Goal: Information Seeking & Learning: Check status

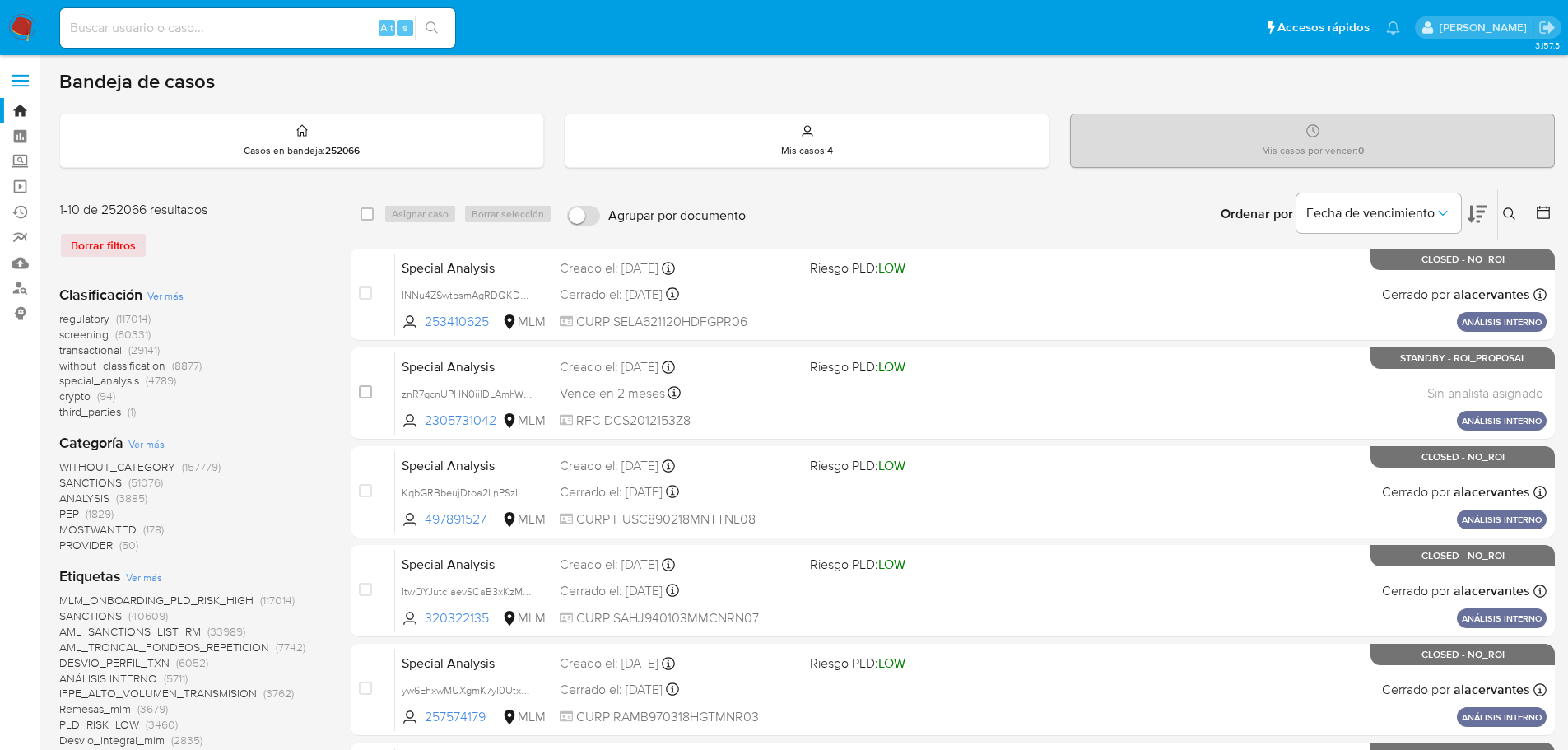
click at [203, 37] on input at bounding box center [257, 28] width 395 height 21
paste input "TYOu3o0sieyyweqZ49Q4AMUz"
type input "TYOu3o0sieyyweqZ49Q4AMUz"
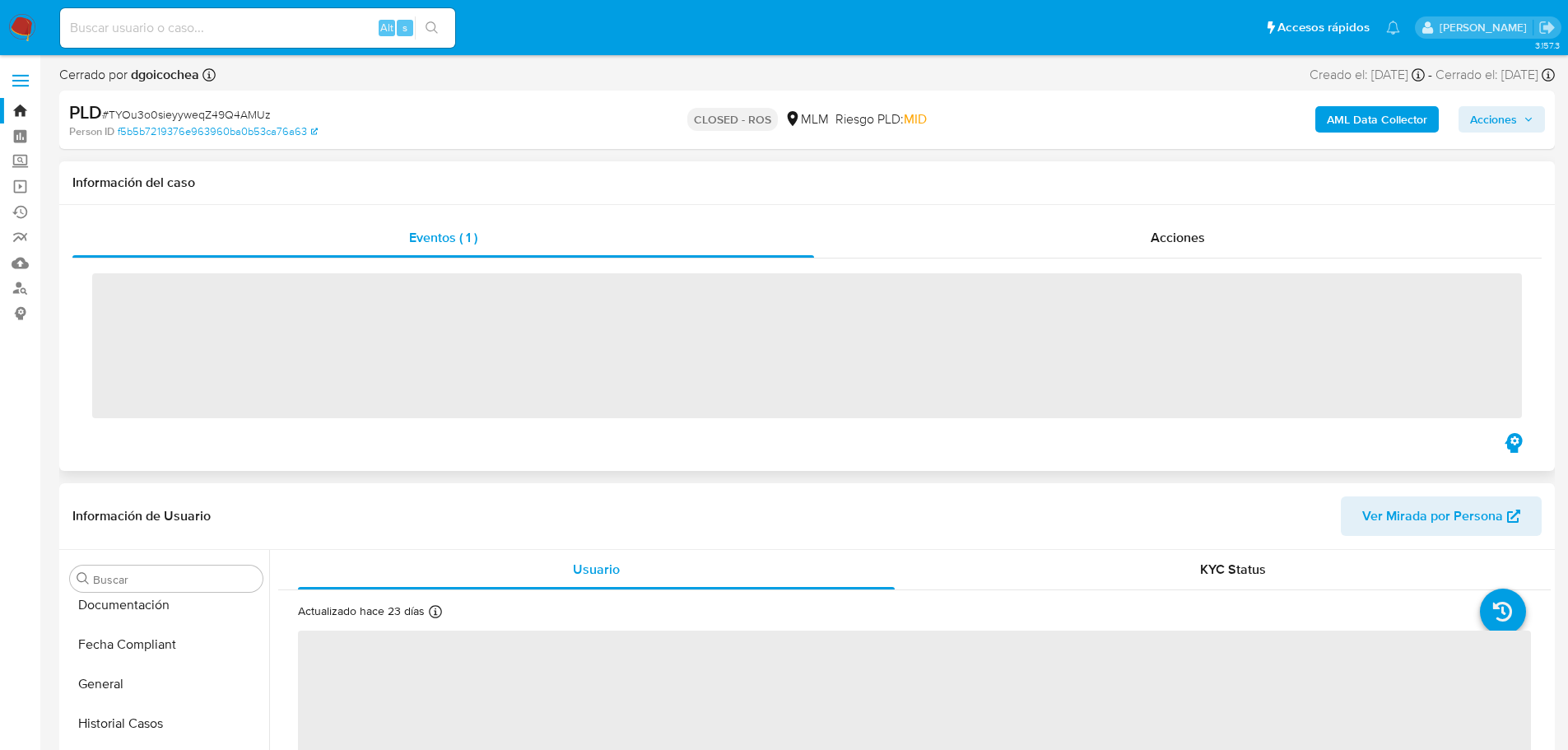
scroll to position [696, 0]
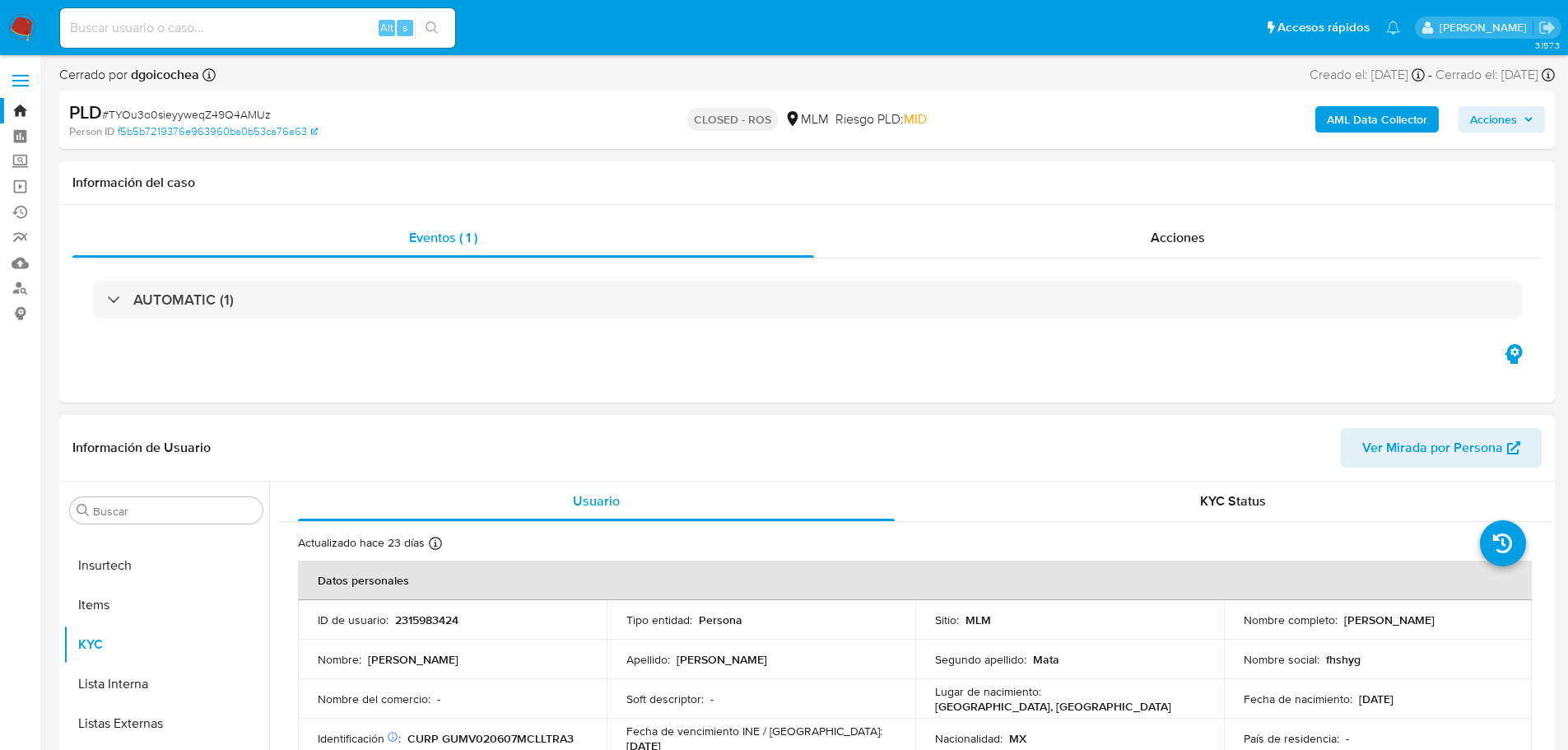
select select "10"
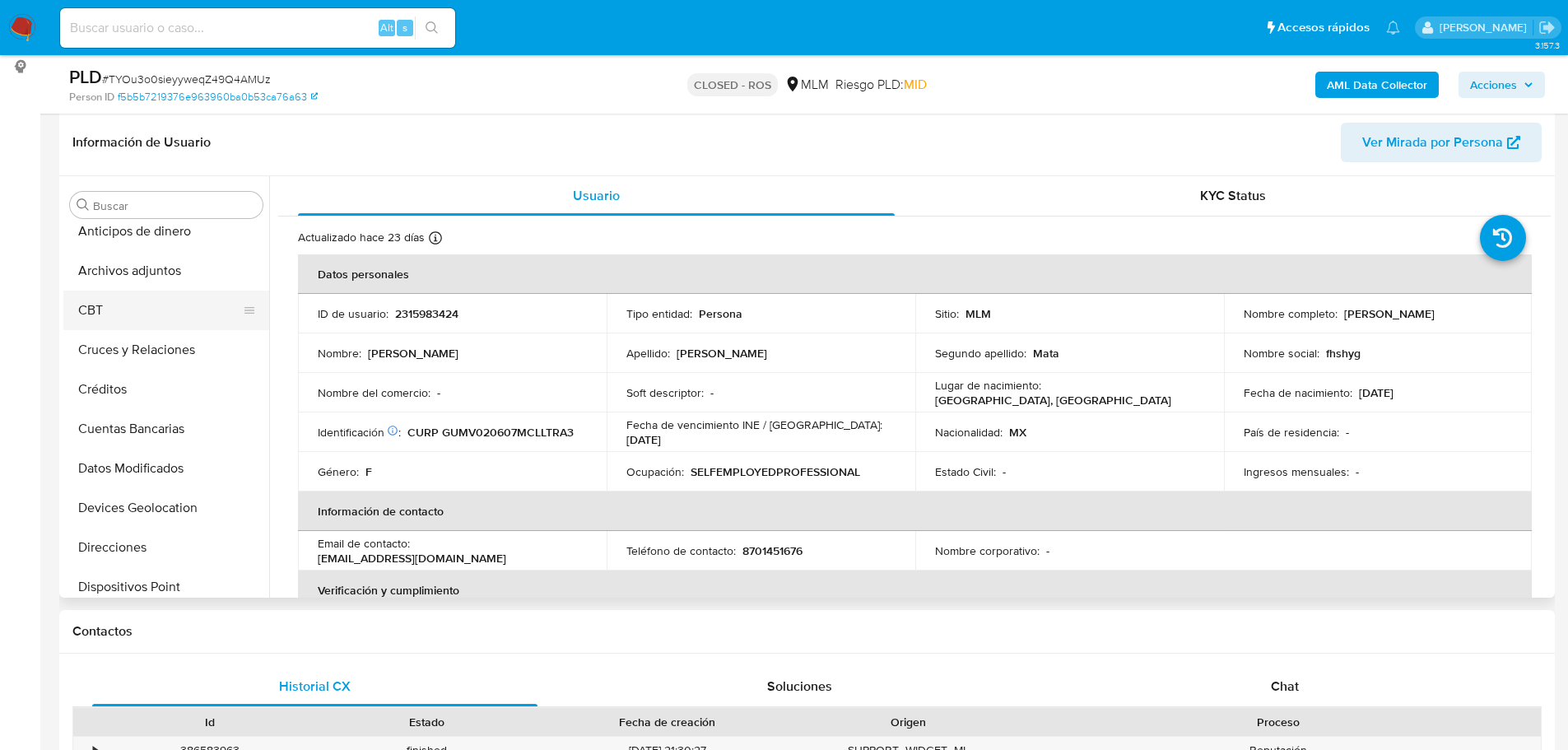
scroll to position [0, 0]
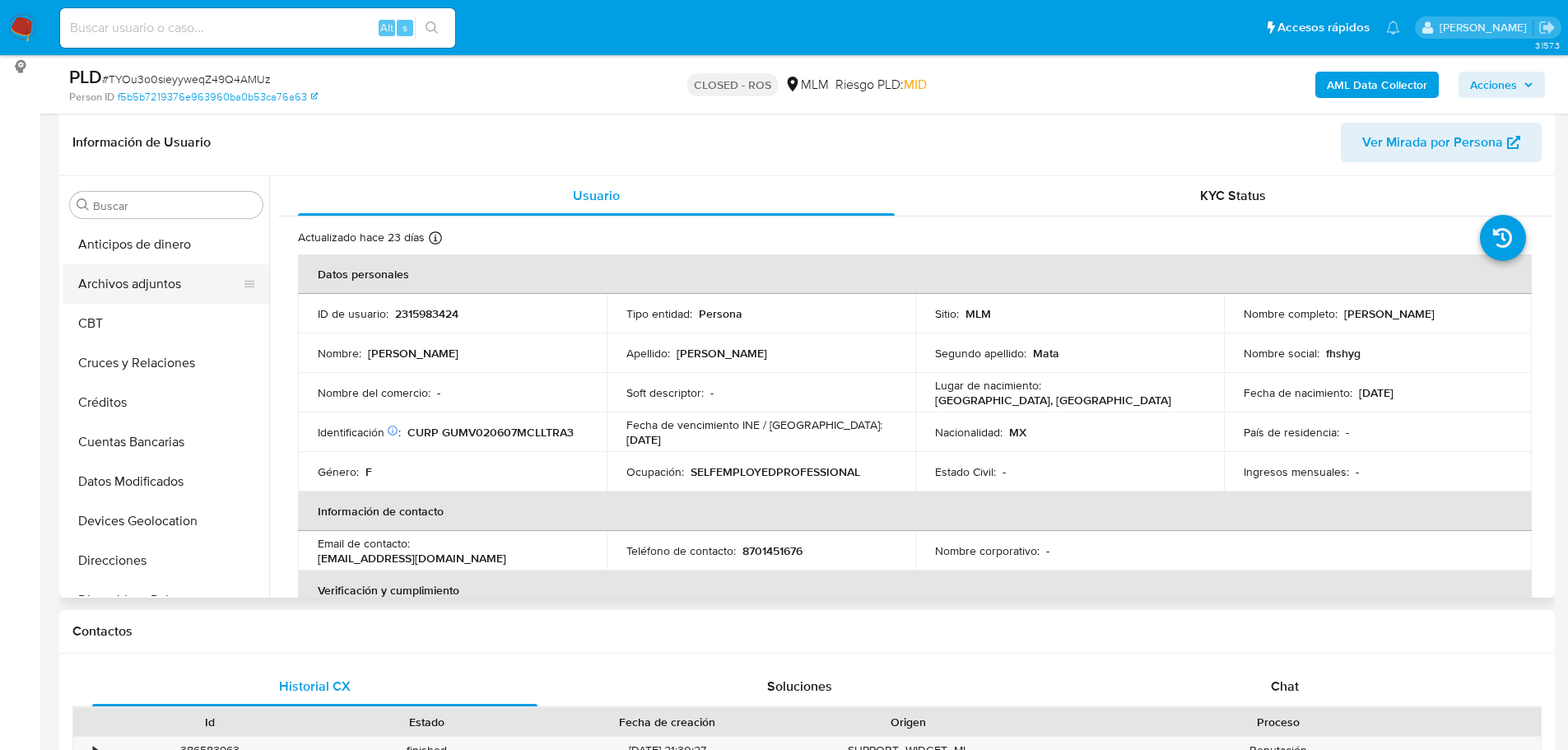
click at [150, 275] on button "Archivos adjuntos" at bounding box center [159, 284] width 193 height 40
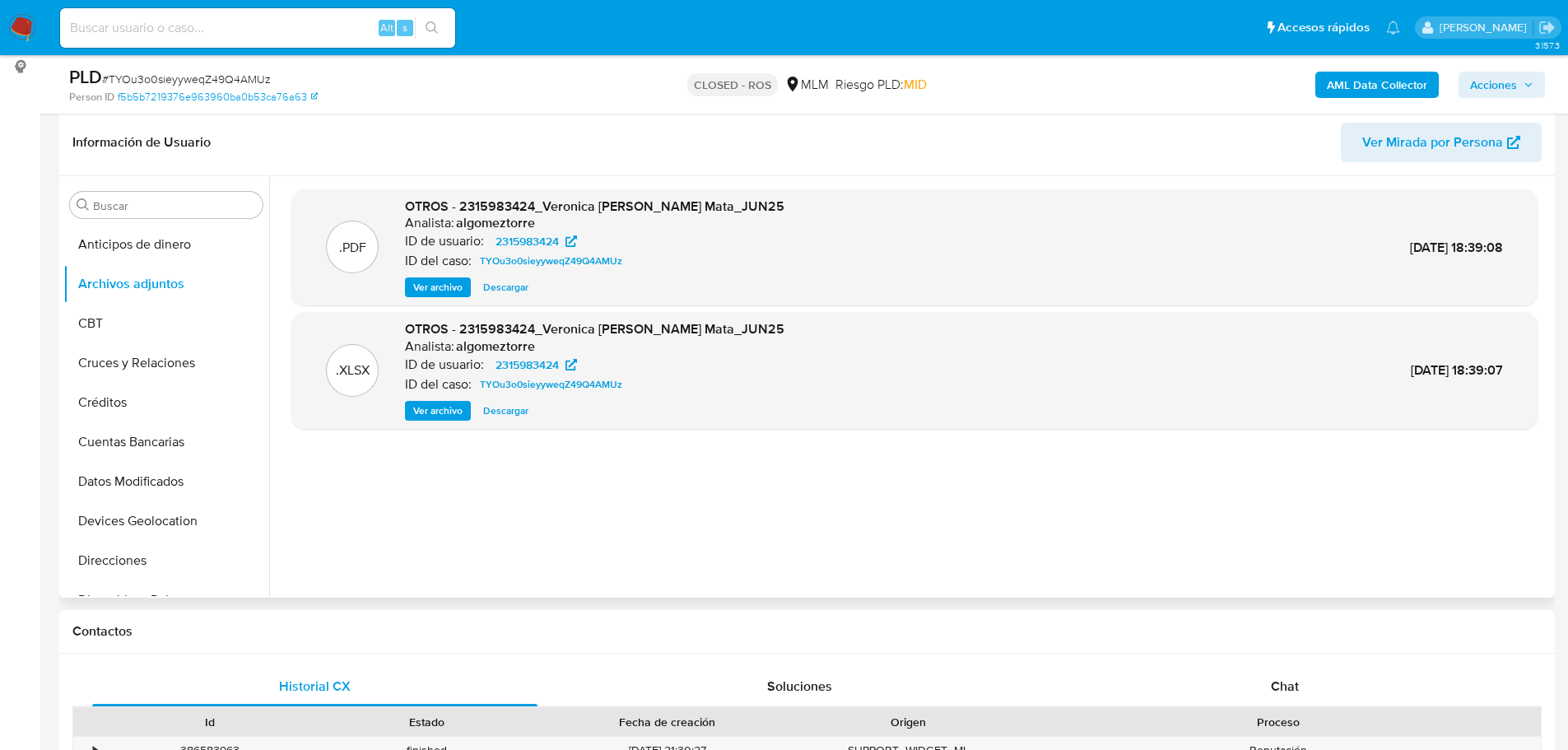
click at [433, 290] on span "Ver archivo" at bounding box center [438, 287] width 50 height 17
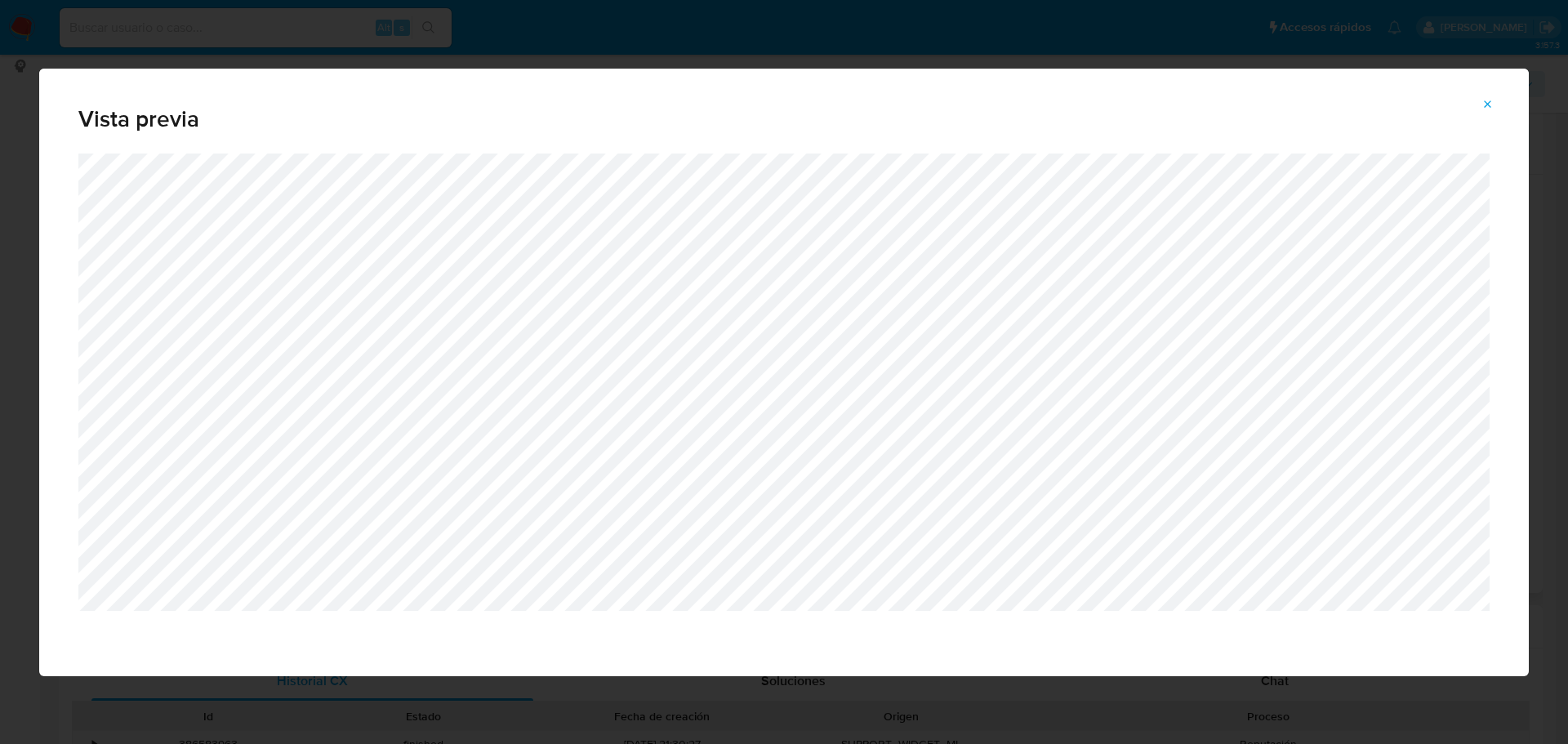
click at [1492, 109] on icon "Attachment preview" at bounding box center [1488, 104] width 13 height 13
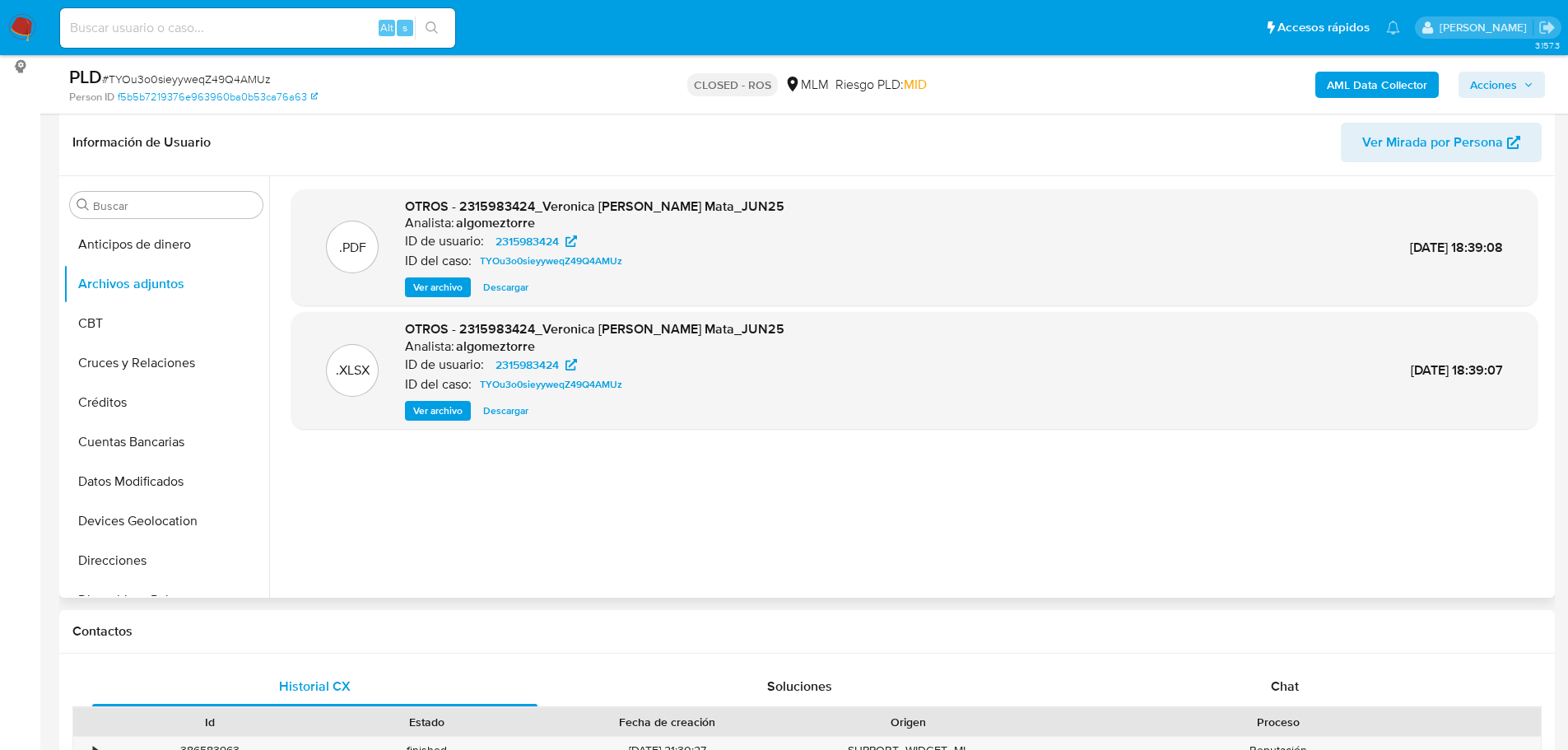
click at [242, 36] on input at bounding box center [257, 28] width 395 height 21
paste input "DiONx4LVijnbCwK9EbwMMEIe"
type input "DiONx4LVijnbCwK9EbwMMEIe"
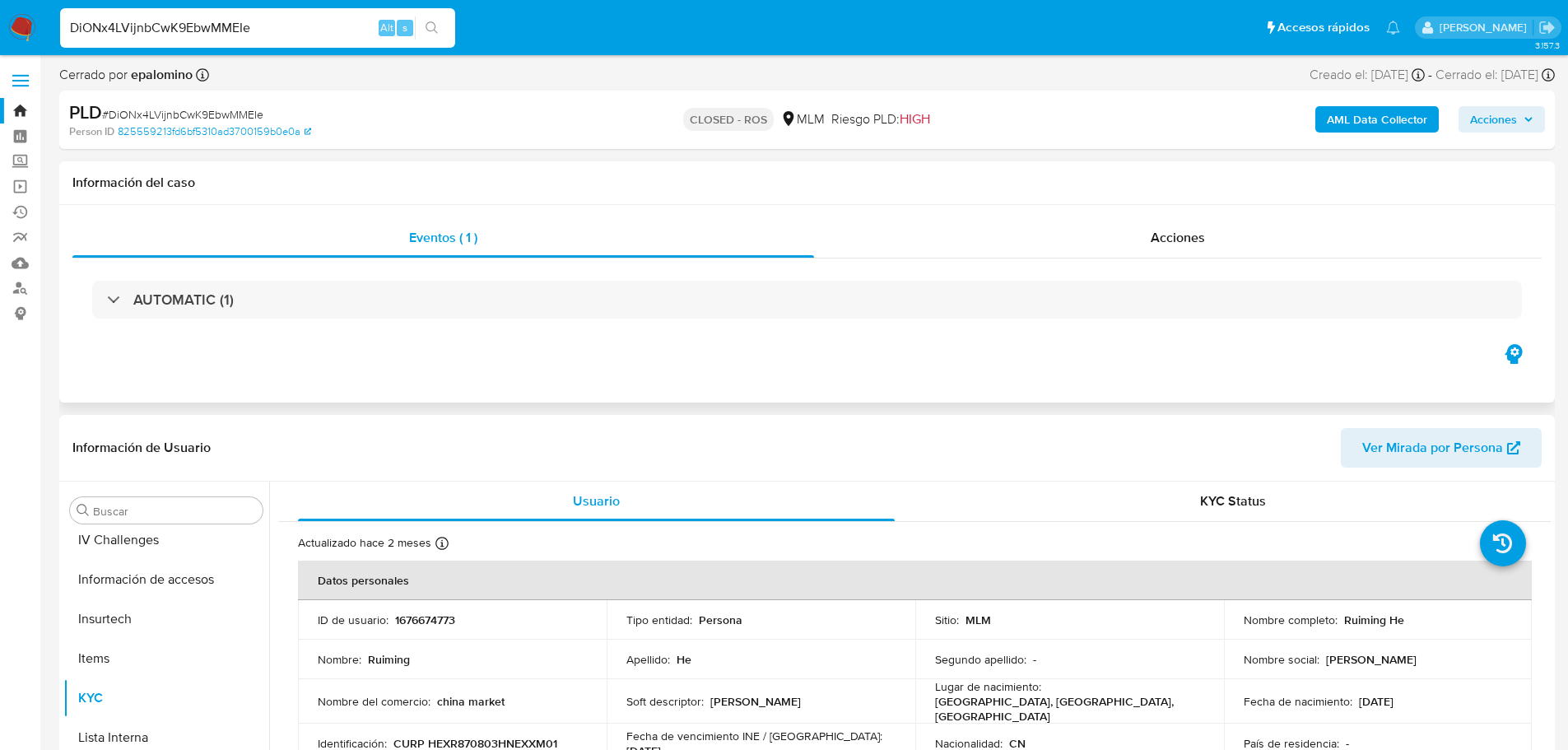
scroll to position [613, 0]
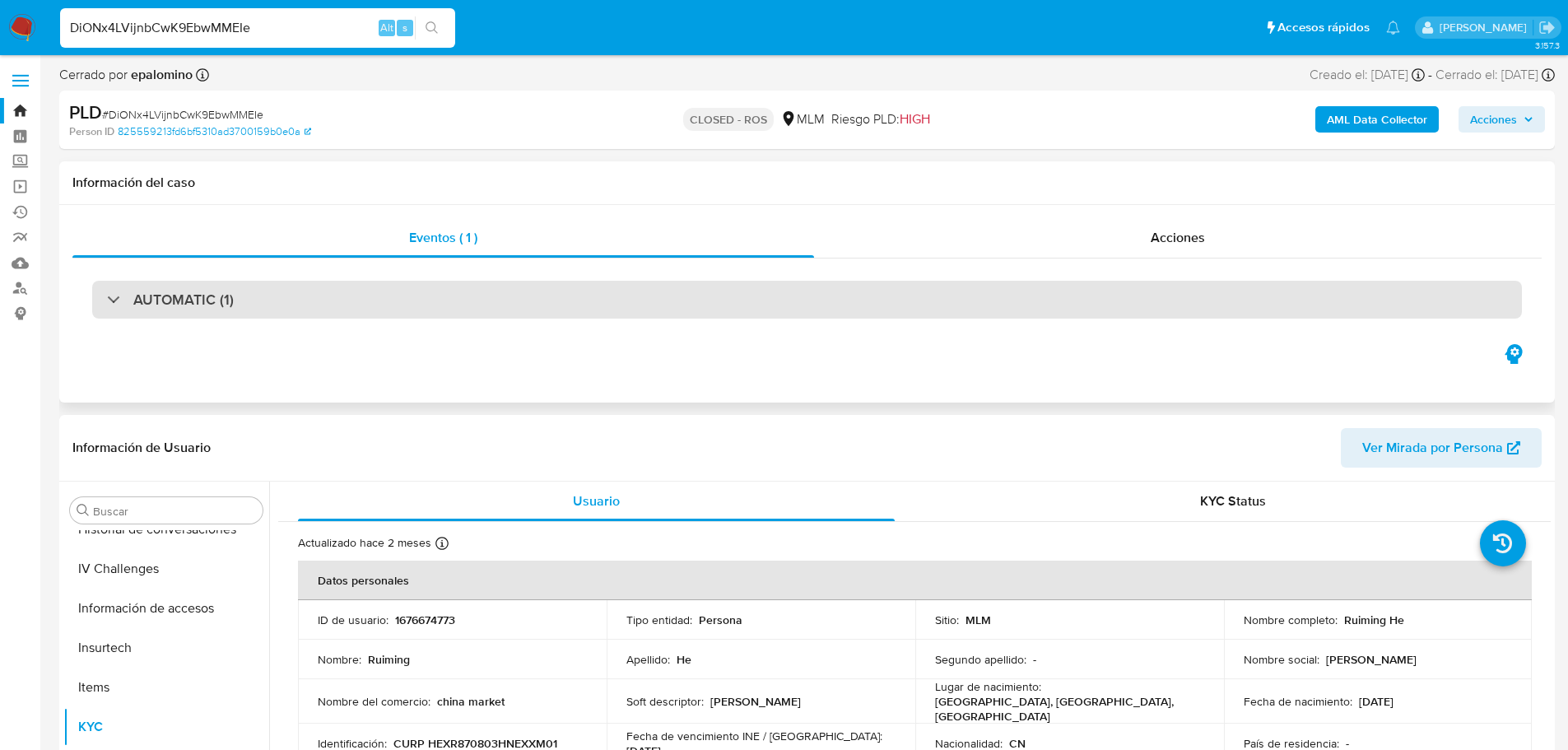
select select "10"
drag, startPoint x: 248, startPoint y: 298, endPoint x: 256, endPoint y: 304, distance: 10.0
click at [247, 299] on div "AUTOMATIC (1)" at bounding box center [807, 299] width 1430 height 38
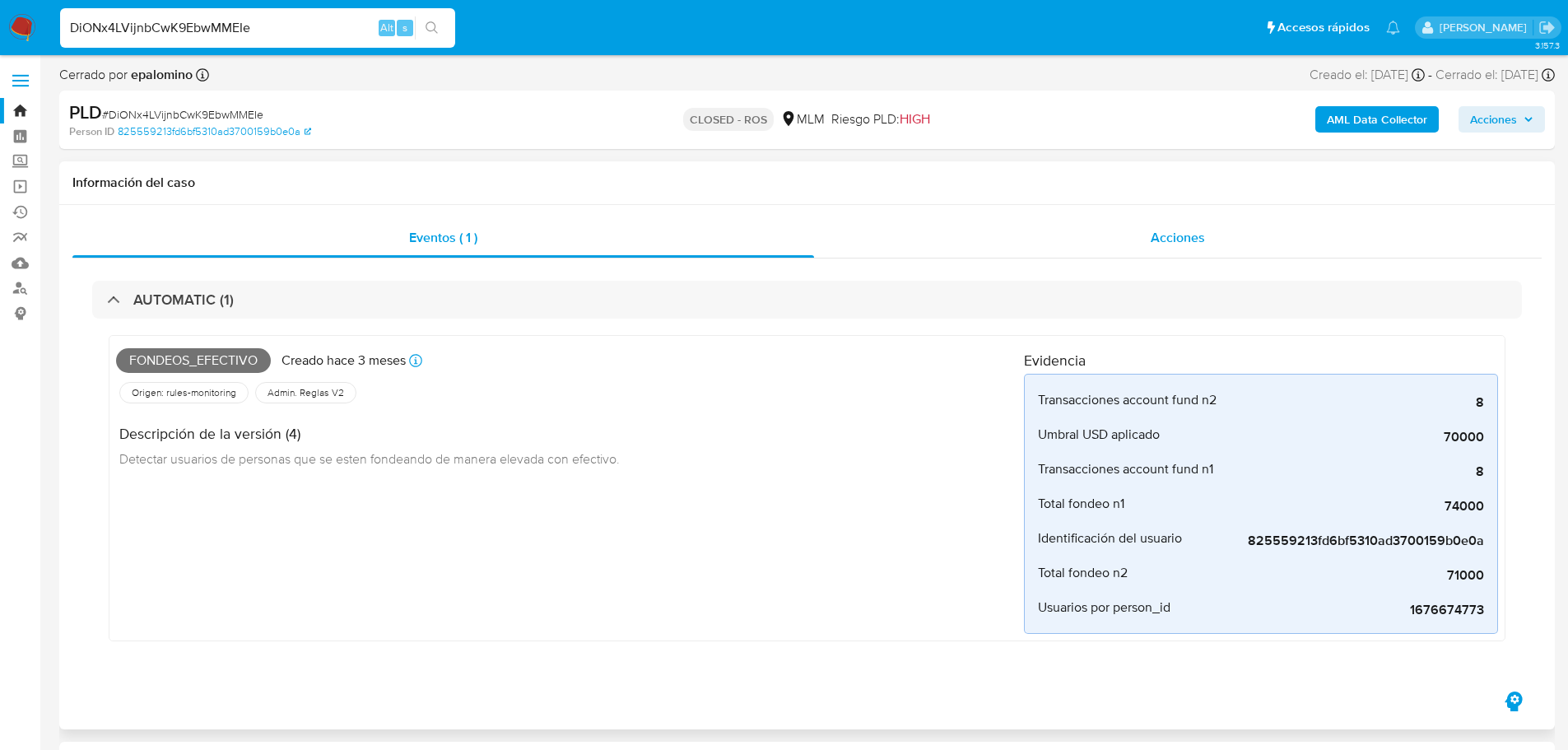
click at [1143, 227] on div "Acciones" at bounding box center [1178, 238] width 728 height 40
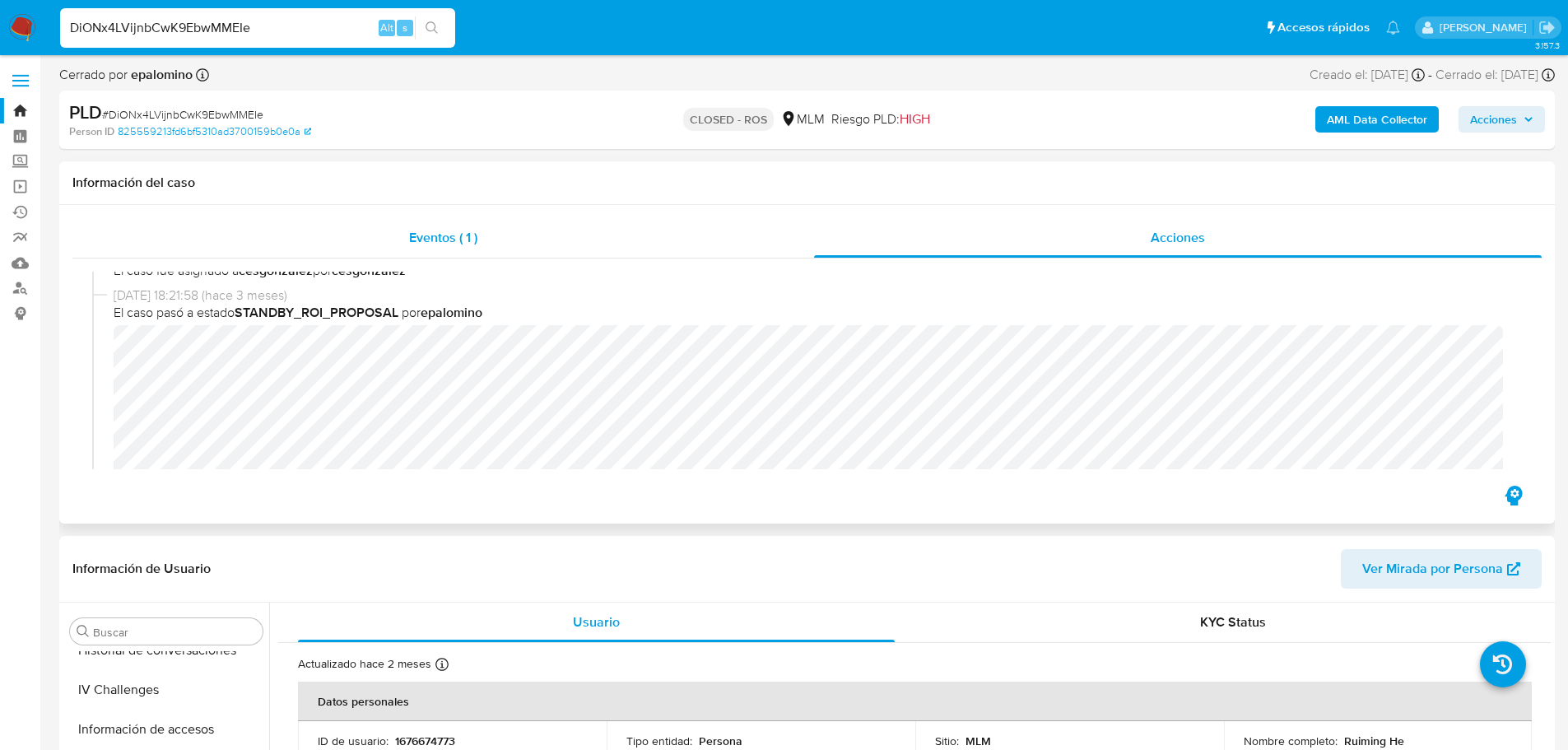
scroll to position [824, 0]
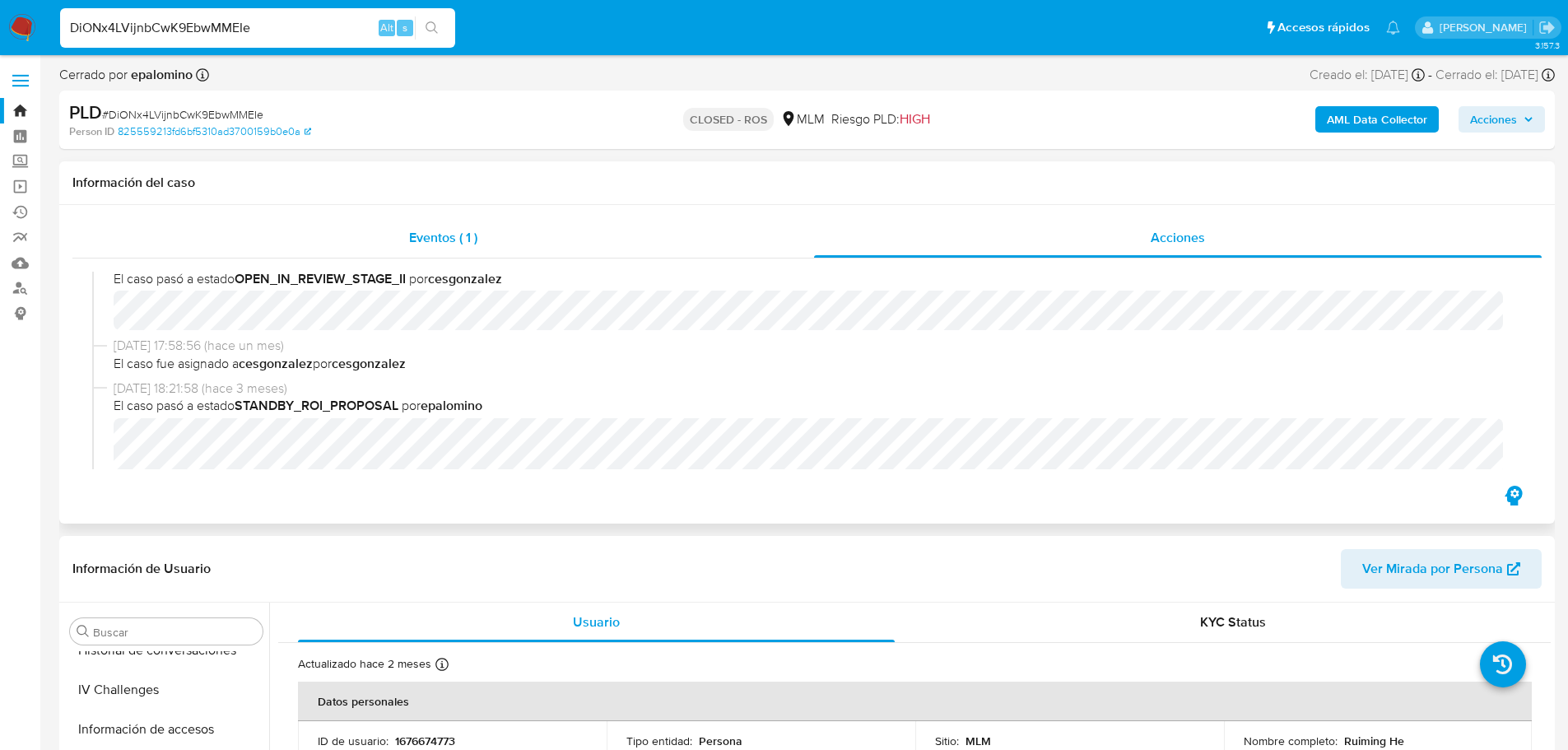
click at [430, 250] on div "Eventos ( 1 )" at bounding box center [444, 238] width 742 height 40
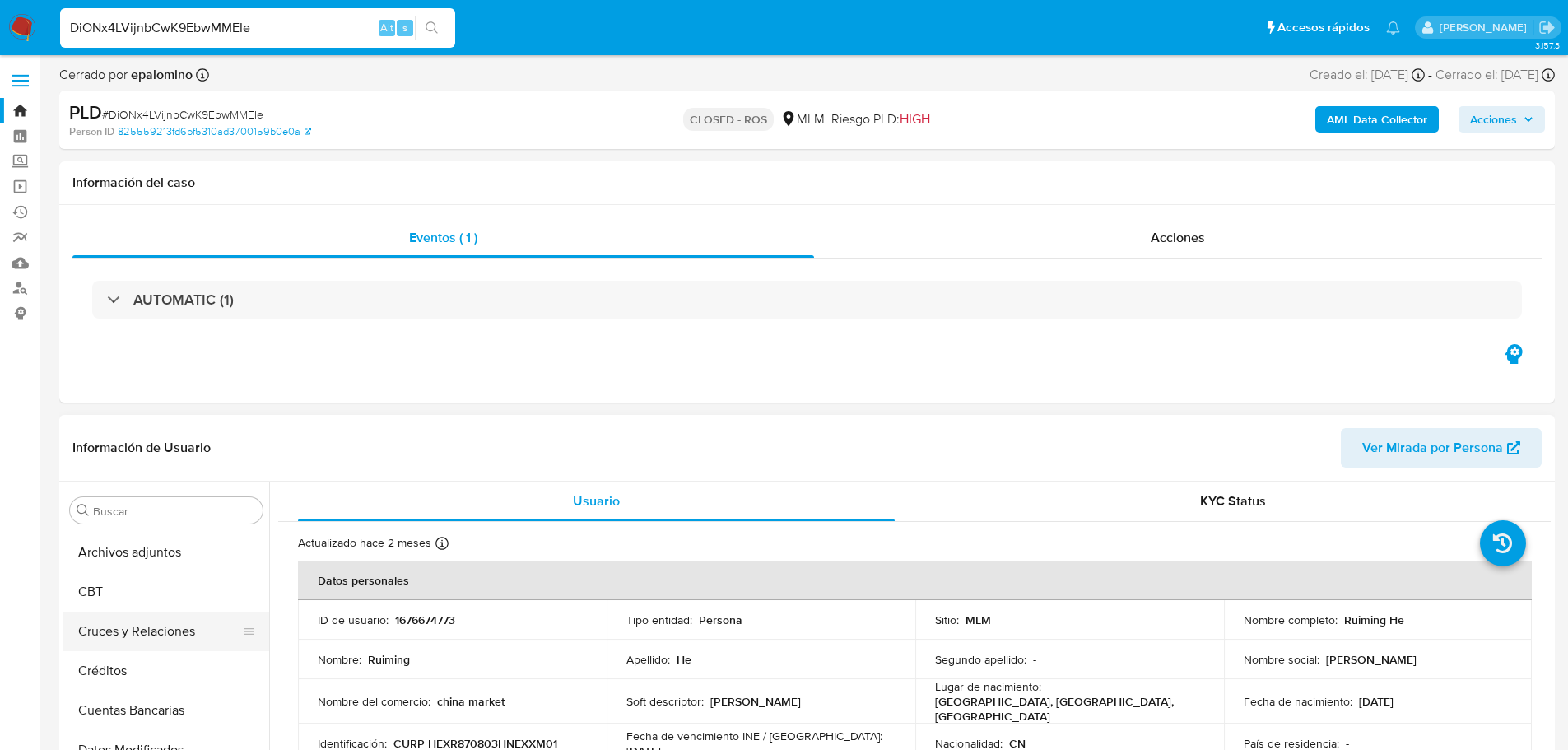
scroll to position [0, 0]
click at [141, 592] on button "Archivos adjuntos" at bounding box center [159, 589] width 193 height 40
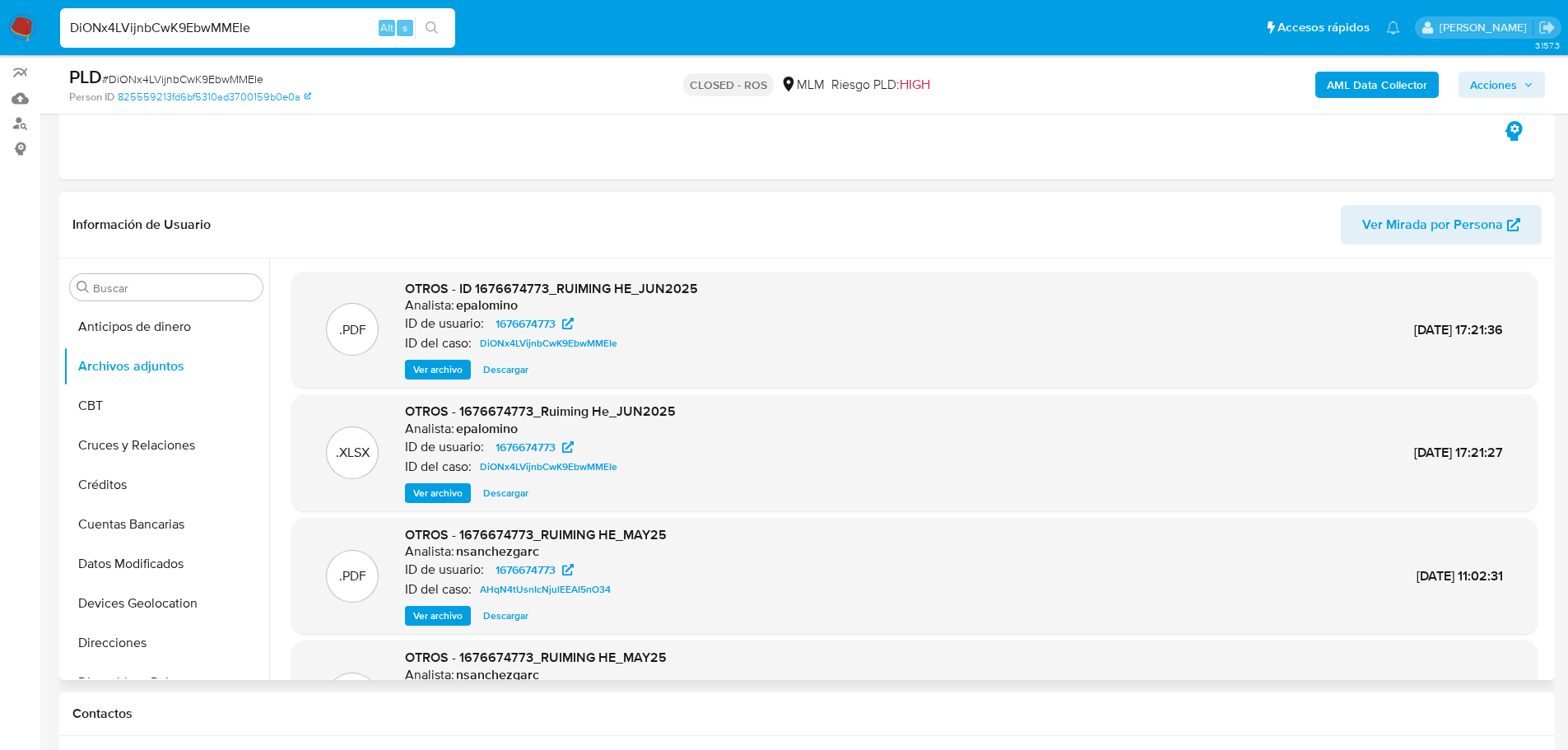
click at [466, 370] on button "Ver archivo" at bounding box center [437, 369] width 66 height 20
